Goal: Task Accomplishment & Management: Complete application form

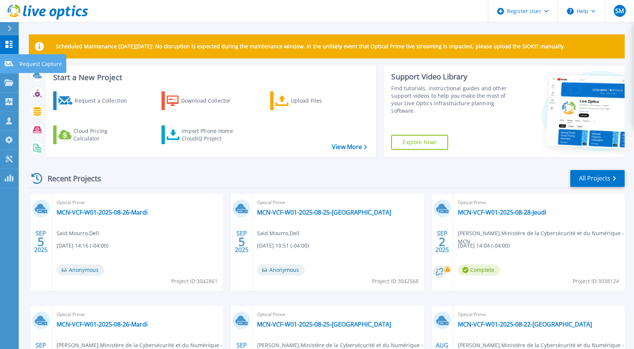
click at [10, 61] on div at bounding box center [8, 63] width 9 height 7
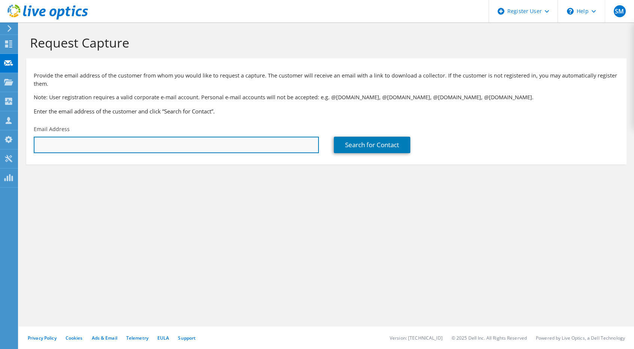
click at [141, 148] on input "text" at bounding box center [176, 145] width 285 height 16
paste input "[EMAIL_ADDRESS][DOMAIN_NAME]"
type input "[EMAIL_ADDRESS][DOMAIN_NAME]"
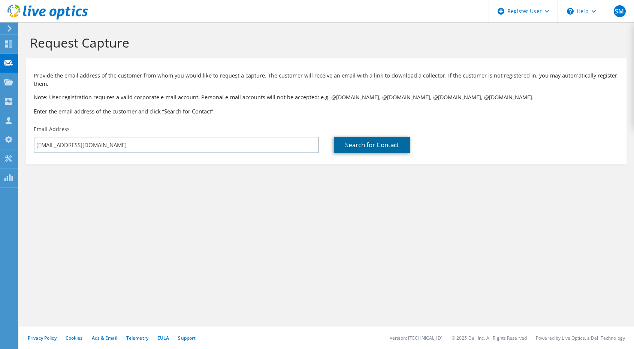
click at [358, 153] on link "Search for Contact" at bounding box center [372, 145] width 76 height 16
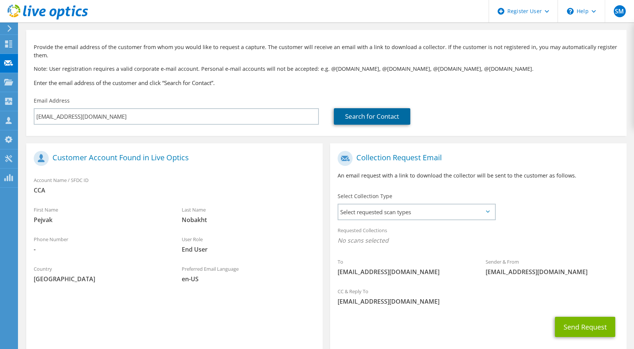
scroll to position [69, 0]
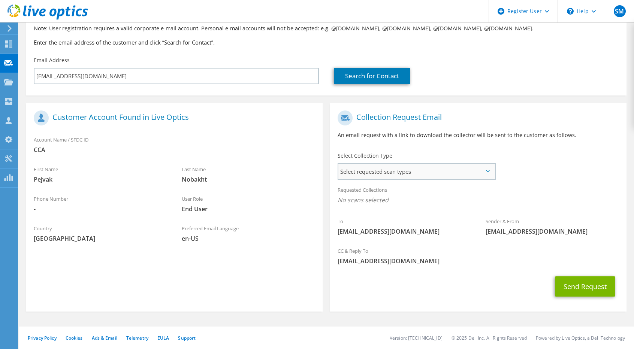
click at [459, 177] on span "Select requested scan types" at bounding box center [417, 171] width 156 height 15
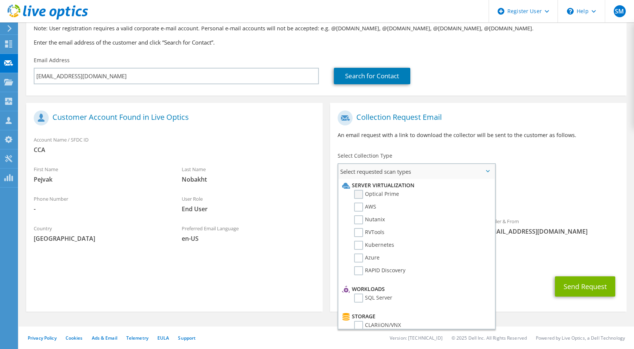
click at [383, 192] on label "Optical Prime" at bounding box center [376, 194] width 45 height 9
click at [0, 0] on input "Optical Prime" at bounding box center [0, 0] width 0 height 0
click at [535, 204] on span "Optical Prime" at bounding box center [479, 202] width 282 height 12
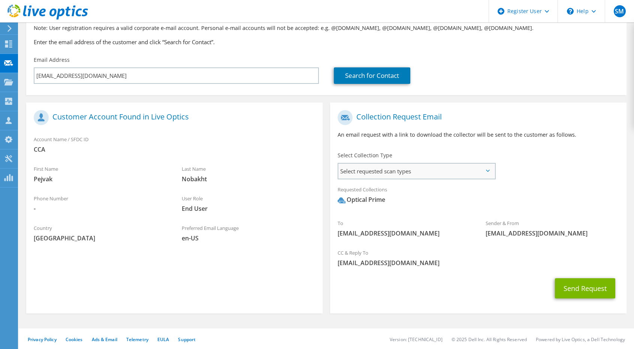
click at [469, 171] on span "Select requested scan types" at bounding box center [417, 171] width 156 height 15
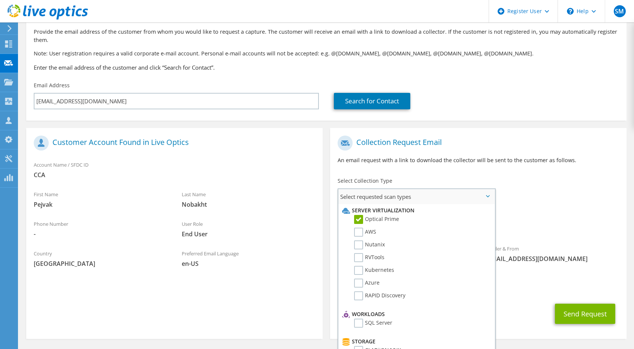
scroll to position [43, 0]
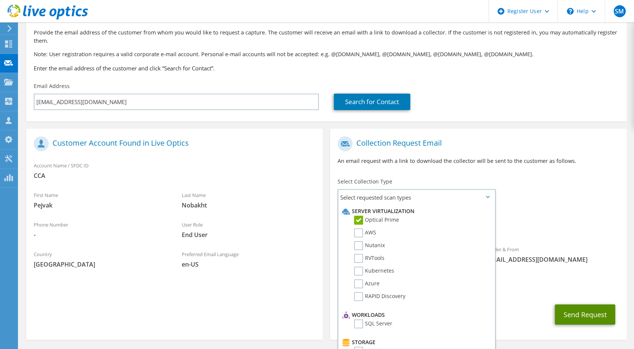
click at [586, 321] on button "Send Request" at bounding box center [585, 315] width 60 height 20
